Goal: Entertainment & Leisure: Consume media (video, audio)

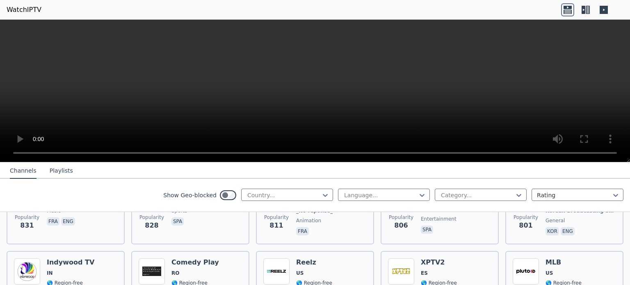
scroll to position [1559, 0]
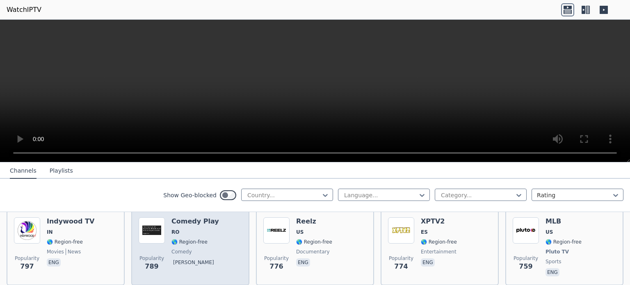
click at [195, 229] on span "RO" at bounding box center [195, 232] width 48 height 7
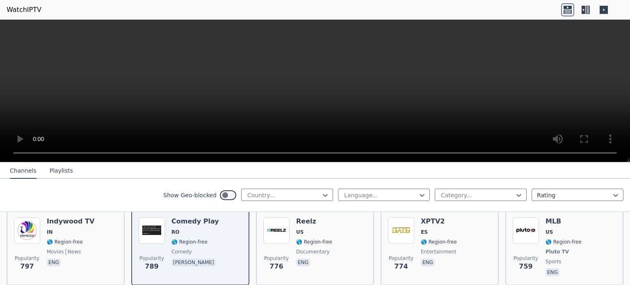
click at [279, 98] on video at bounding box center [315, 91] width 630 height 143
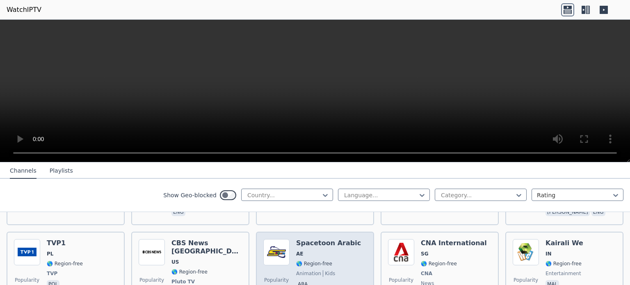
scroll to position [2297, 0]
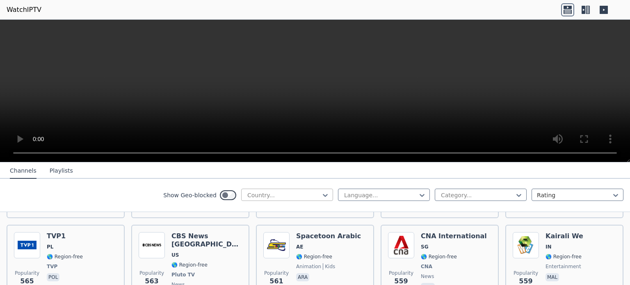
click at [302, 193] on div at bounding box center [284, 195] width 75 height 8
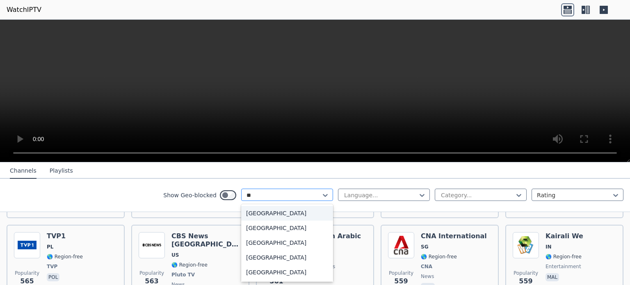
type input "*"
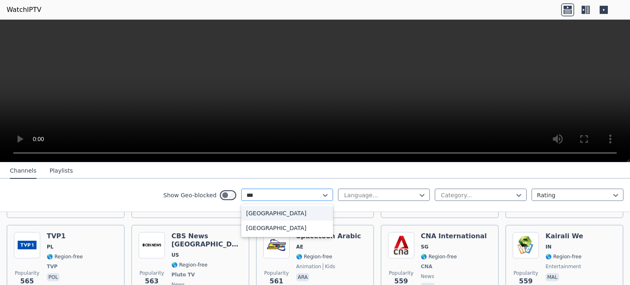
type input "****"
click at [250, 227] on div "[GEOGRAPHIC_DATA]" at bounding box center [287, 228] width 92 height 15
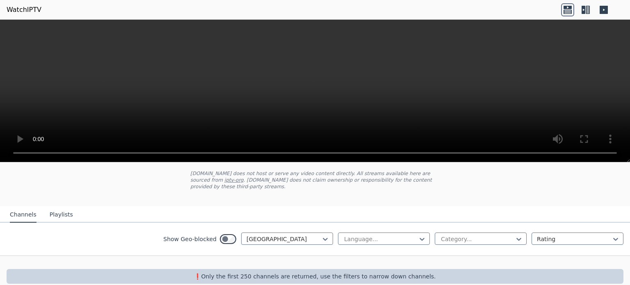
scroll to position [51, 0]
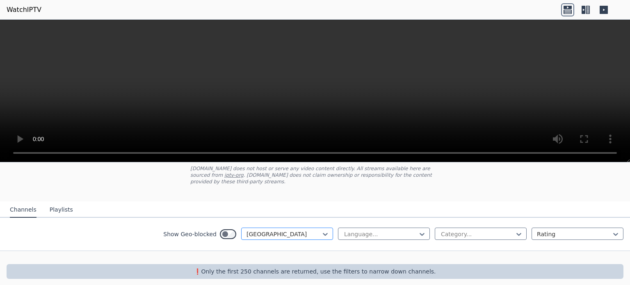
click at [259, 230] on div at bounding box center [284, 234] width 75 height 8
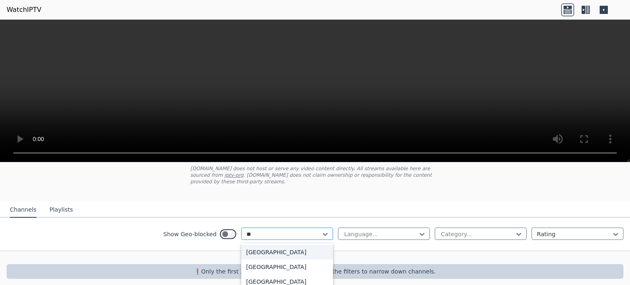
scroll to position [0, 0]
type input "****"
click at [256, 245] on div "[GEOGRAPHIC_DATA]" at bounding box center [287, 252] width 92 height 15
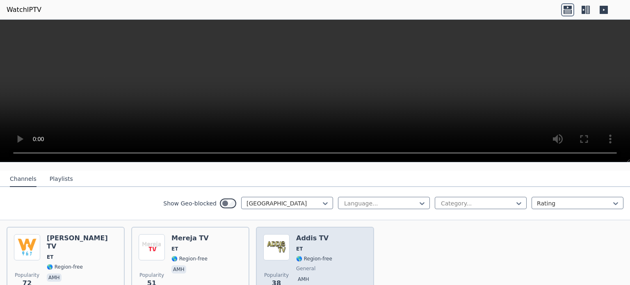
scroll to position [92, 0]
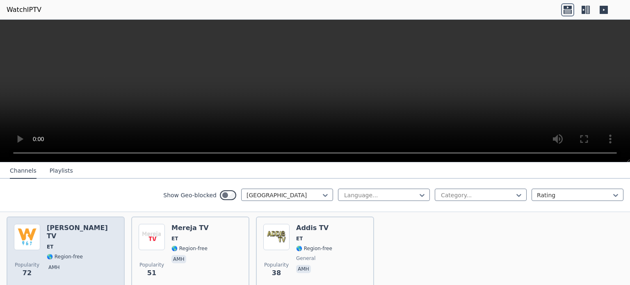
click at [80, 237] on div "Popularity 72 Walta TV ET 🌎 Region-free amh" at bounding box center [65, 253] width 103 height 59
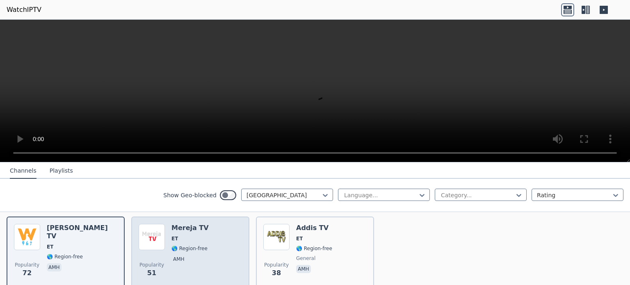
click at [189, 235] on span "ET" at bounding box center [189, 238] width 37 height 7
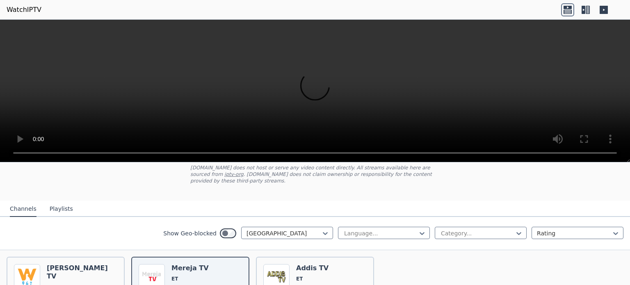
scroll to position [43, 0]
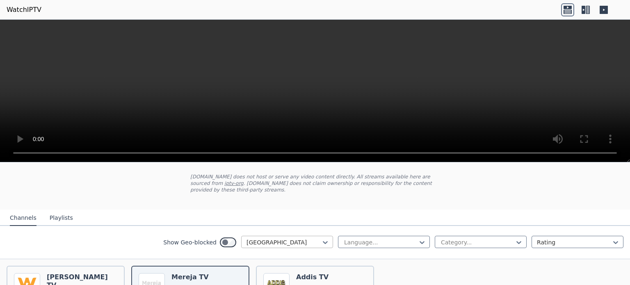
click at [294, 238] on div at bounding box center [284, 242] width 75 height 8
type input "****"
click at [264, 255] on div "[GEOGRAPHIC_DATA]" at bounding box center [287, 260] width 92 height 15
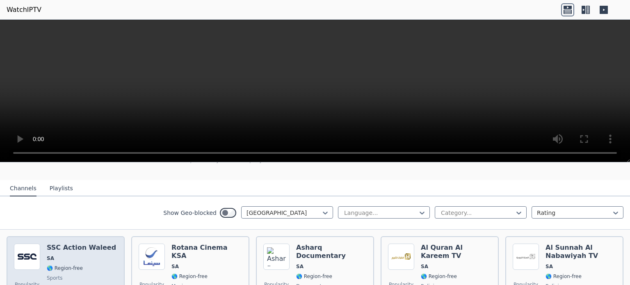
scroll to position [41, 0]
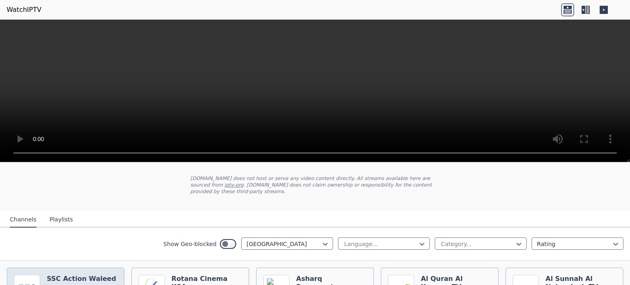
click at [62, 275] on h6 "SSC Action Waleed" at bounding box center [81, 279] width 69 height 8
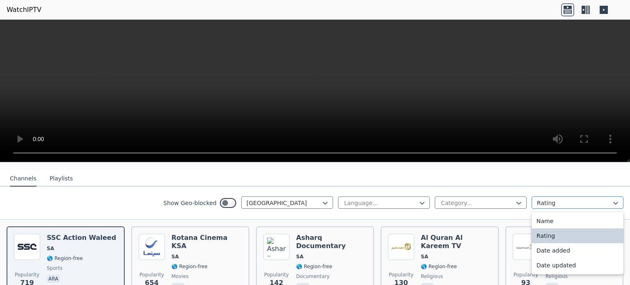
click at [554, 199] on div at bounding box center [574, 203] width 75 height 8
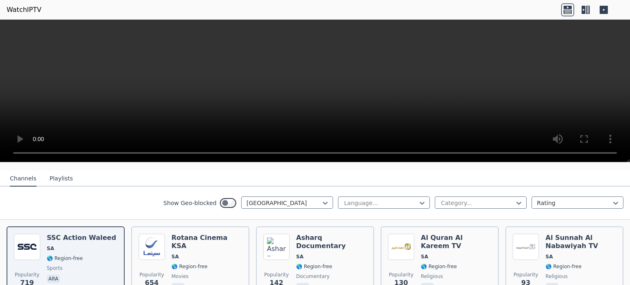
click at [467, 207] on div "Show Geo-blocked [GEOGRAPHIC_DATA] Language... Category... Rating" at bounding box center [315, 203] width 630 height 33
click at [363, 199] on div at bounding box center [380, 203] width 75 height 8
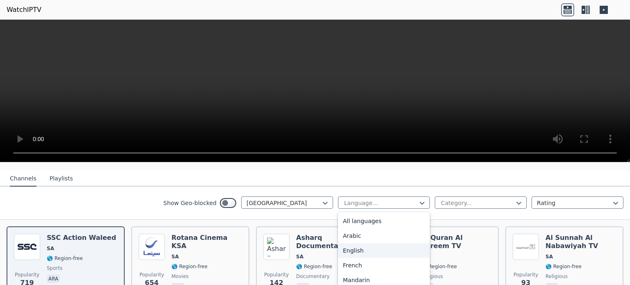
click at [354, 244] on div "English" at bounding box center [384, 250] width 92 height 15
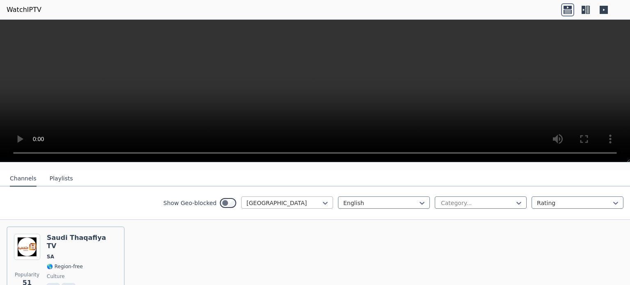
click at [286, 199] on div at bounding box center [284, 203] width 75 height 8
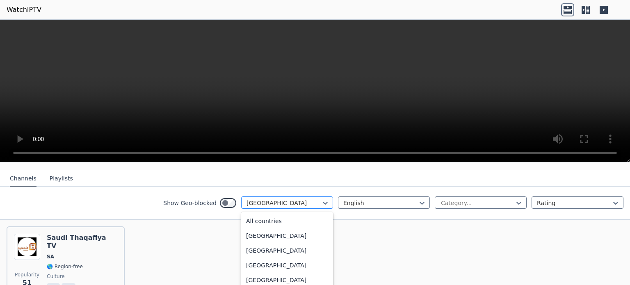
scroll to position [2299, 0]
click at [286, 199] on div at bounding box center [284, 203] width 75 height 8
click at [292, 199] on div at bounding box center [284, 203] width 75 height 8
click at [263, 215] on div "All countries" at bounding box center [287, 221] width 92 height 15
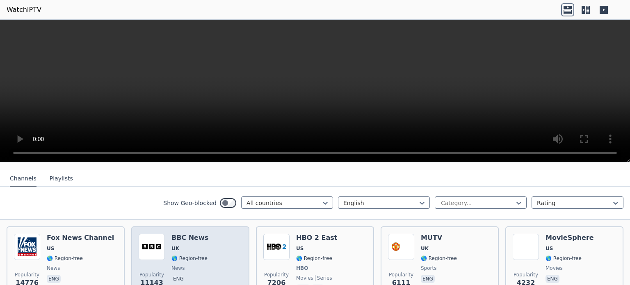
click at [194, 245] on span "UK" at bounding box center [189, 248] width 37 height 7
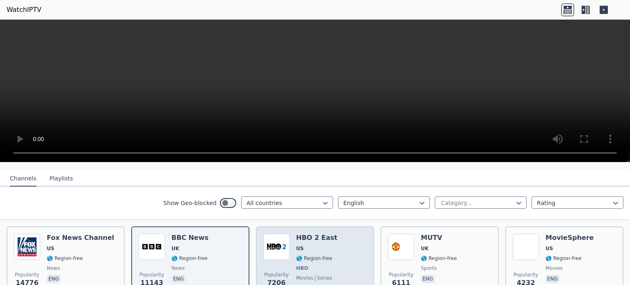
scroll to position [82, 0]
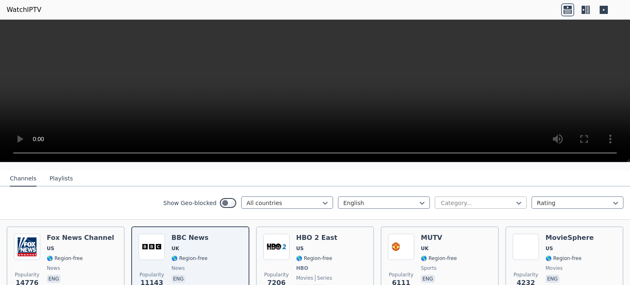
click at [463, 199] on div at bounding box center [477, 203] width 75 height 8
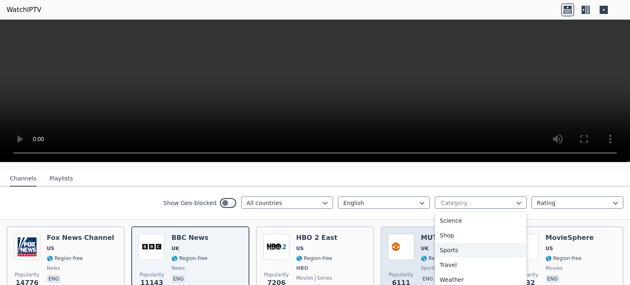
click at [453, 243] on div "Sports" at bounding box center [481, 250] width 92 height 15
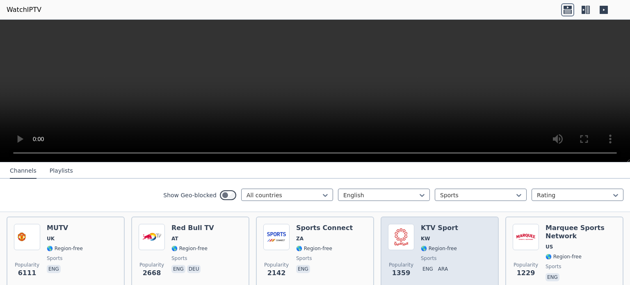
scroll to position [82, 0]
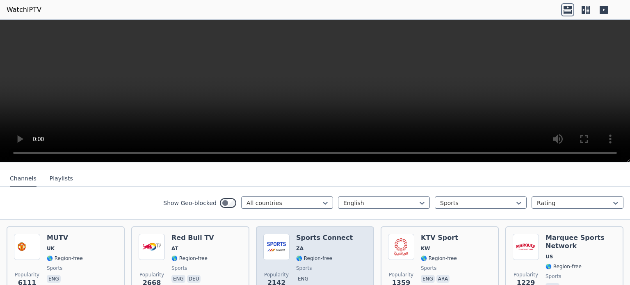
click at [315, 246] on div "Sports Connect ZA 🌎 Region-free sports eng" at bounding box center [324, 263] width 57 height 59
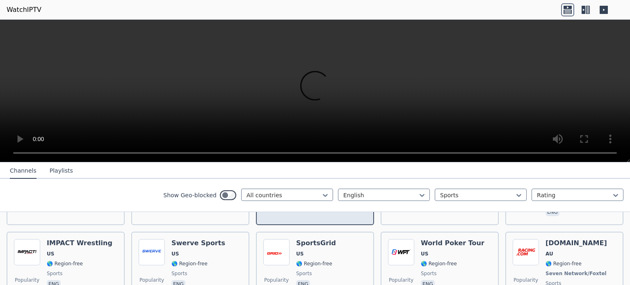
scroll to position [164, 0]
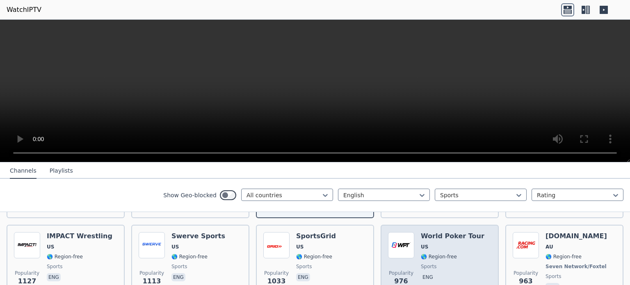
click at [430, 244] on span "US" at bounding box center [453, 247] width 64 height 7
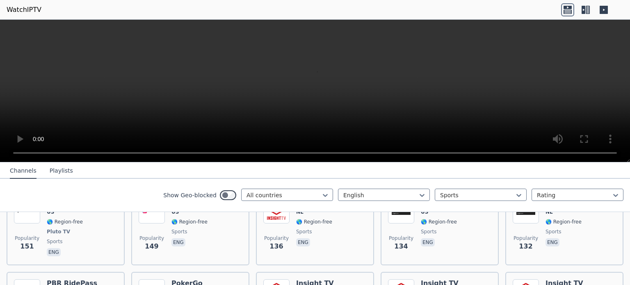
scroll to position [697, 0]
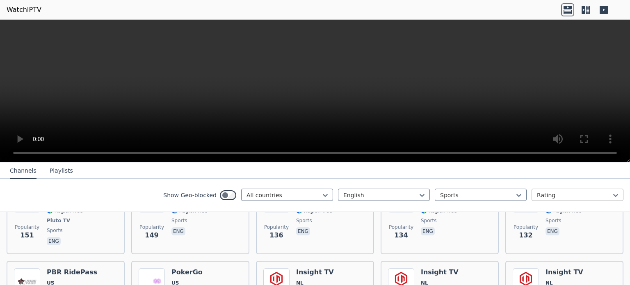
click at [557, 197] on div at bounding box center [574, 195] width 75 height 8
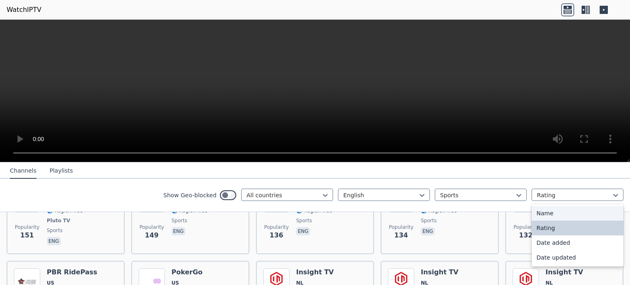
click at [541, 213] on div "Name" at bounding box center [578, 213] width 92 height 15
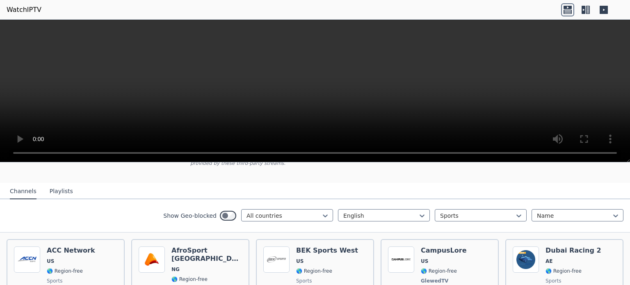
scroll to position [82, 0]
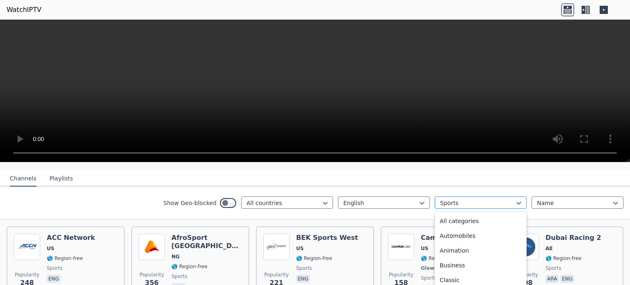
click at [456, 199] on div at bounding box center [477, 203] width 75 height 8
click at [418, 199] on icon at bounding box center [422, 203] width 8 height 8
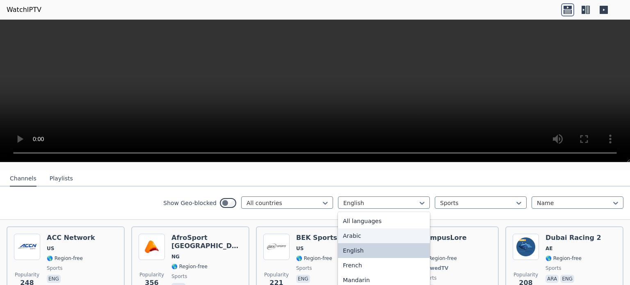
click at [356, 231] on div "Arabic" at bounding box center [384, 235] width 92 height 15
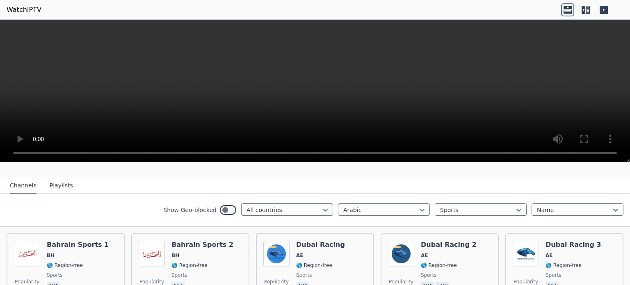
scroll to position [82, 0]
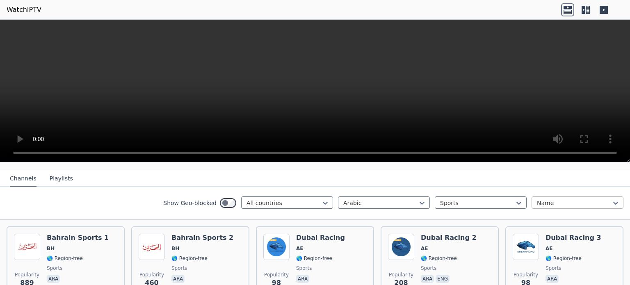
click at [541, 199] on div at bounding box center [574, 203] width 75 height 8
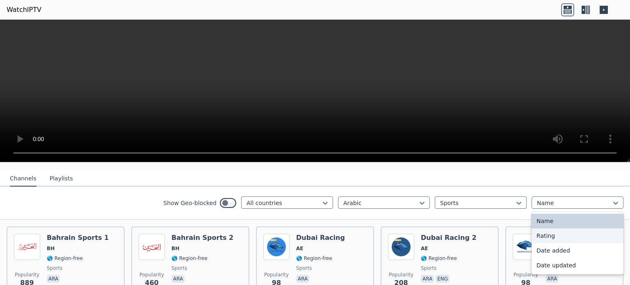
click at [549, 232] on div "Rating" at bounding box center [578, 235] width 92 height 15
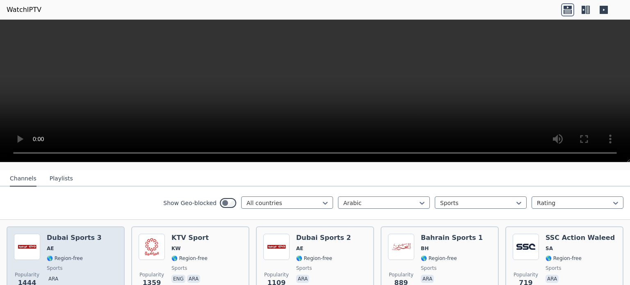
click at [67, 257] on div "Dubai Sports 3 AE 🌎 Region-free sports ara" at bounding box center [74, 263] width 55 height 59
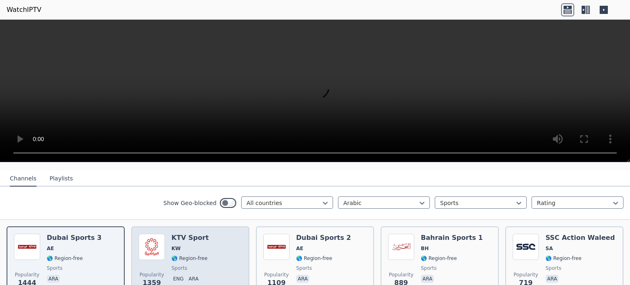
click at [188, 245] on span "KW" at bounding box center [189, 248] width 37 height 7
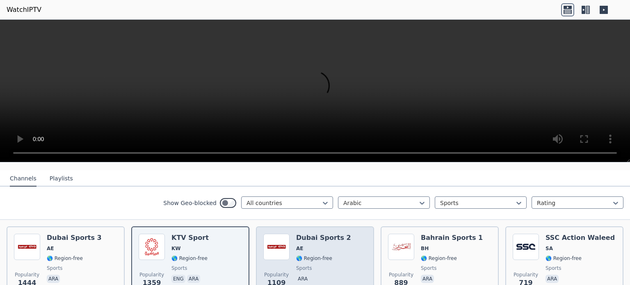
click at [331, 245] on span "AE" at bounding box center [323, 248] width 55 height 7
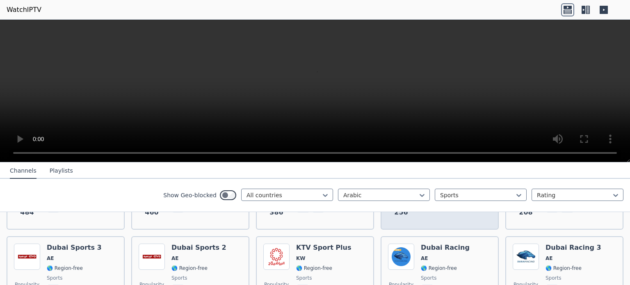
scroll to position [246, 0]
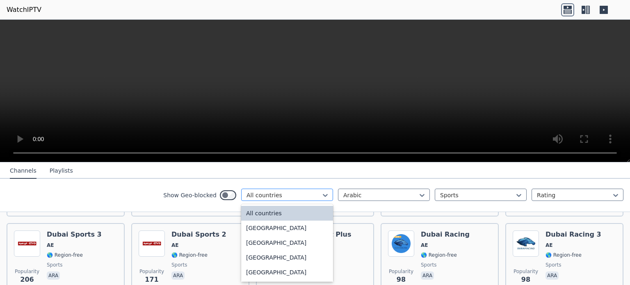
click at [280, 190] on div "All countries" at bounding box center [287, 195] width 92 height 12
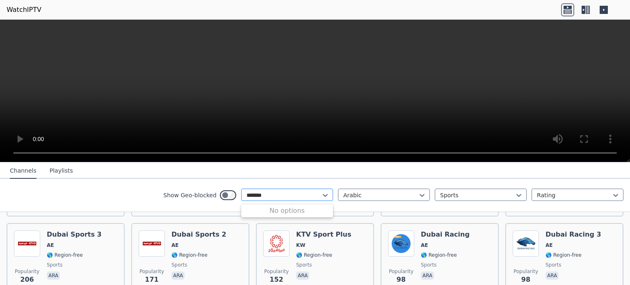
type input "*******"
click at [375, 212] on div "Popularity 1444 Dubai Sports 3 AE 🌎 Region-free sports ara Popularity 1359 KTV …" at bounding box center [315, 180] width 630 height 248
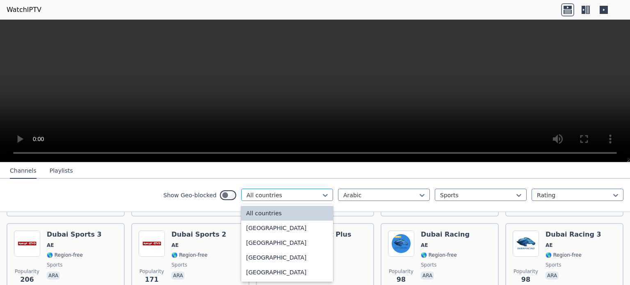
click at [254, 192] on div at bounding box center [284, 195] width 75 height 8
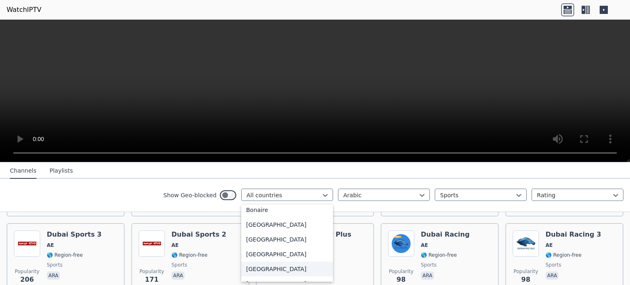
scroll to position [369, 0]
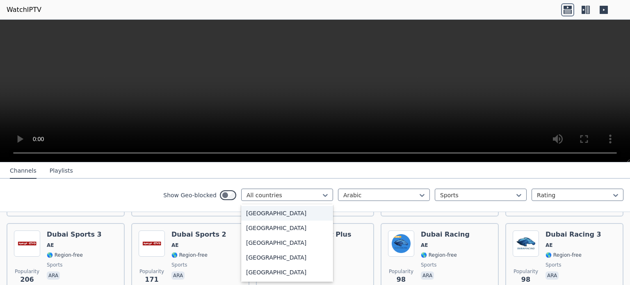
click at [255, 213] on div "[GEOGRAPHIC_DATA]" at bounding box center [287, 213] width 92 height 15
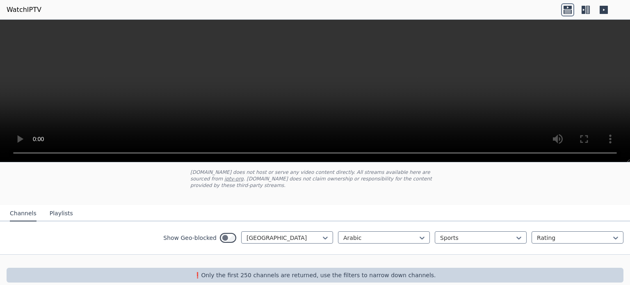
scroll to position [51, 0]
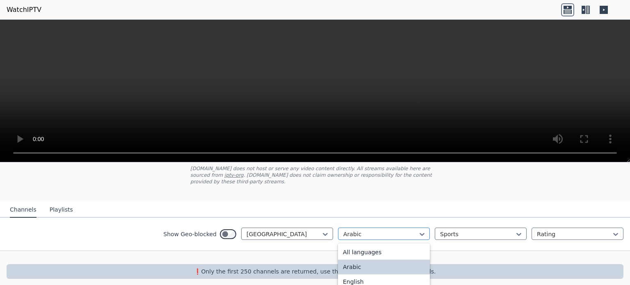
click at [357, 230] on div at bounding box center [380, 234] width 75 height 8
click at [353, 245] on div "All languages" at bounding box center [384, 252] width 92 height 15
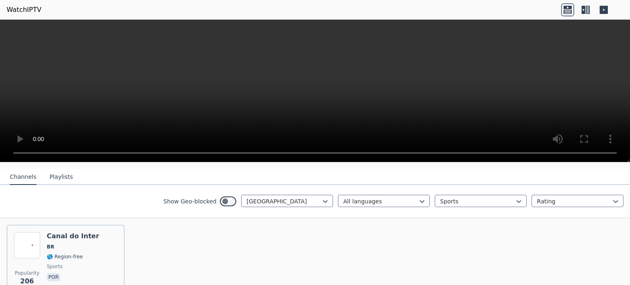
scroll to position [43, 0]
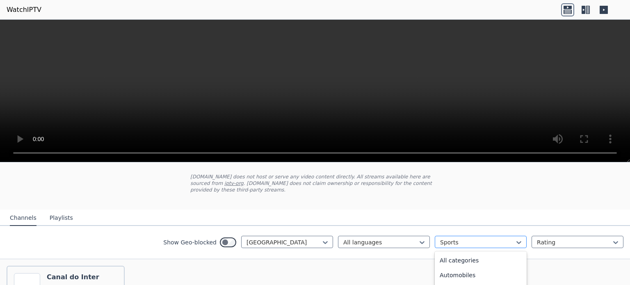
click at [462, 240] on div "Sports" at bounding box center [481, 242] width 92 height 12
click at [447, 253] on div "All categories" at bounding box center [481, 260] width 92 height 15
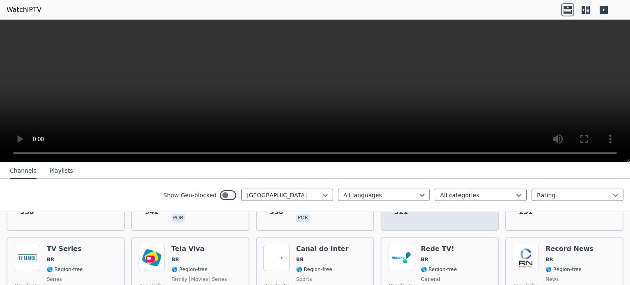
scroll to position [166, 0]
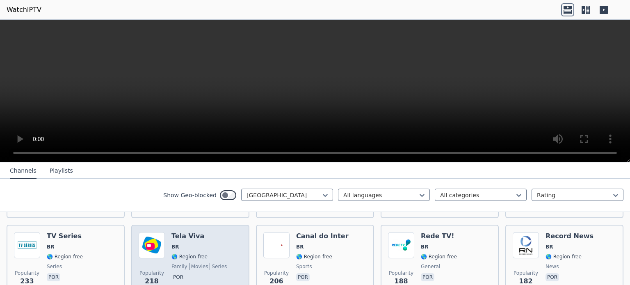
click at [191, 253] on span "🌎 Region-free" at bounding box center [189, 256] width 36 height 7
